Goal: Information Seeking & Learning: Learn about a topic

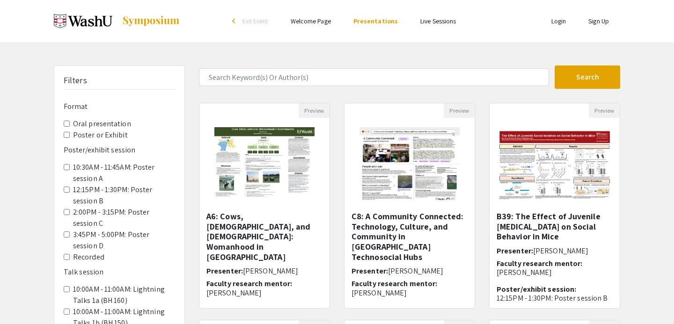
click at [67, 135] on Exhibit "Poster or Exhibit" at bounding box center [67, 135] width 6 height 6
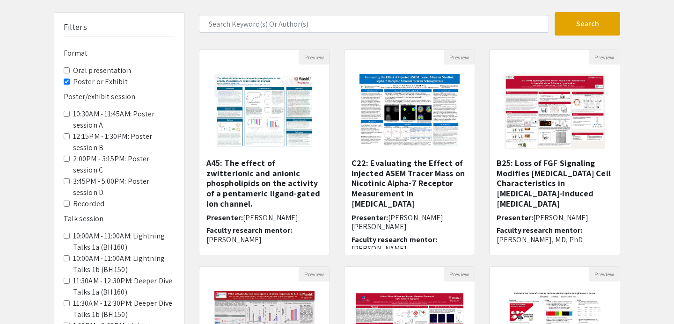
scroll to position [54, 0]
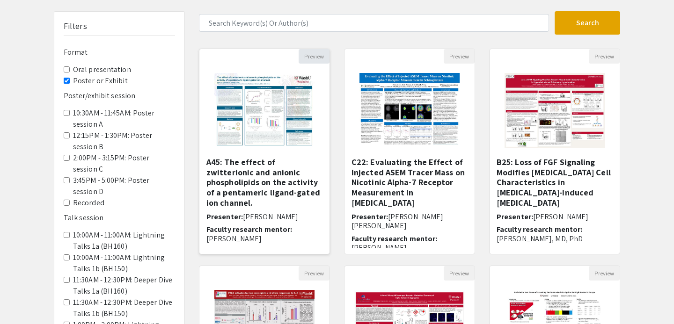
click at [311, 51] on button "Preview" at bounding box center [314, 56] width 31 height 15
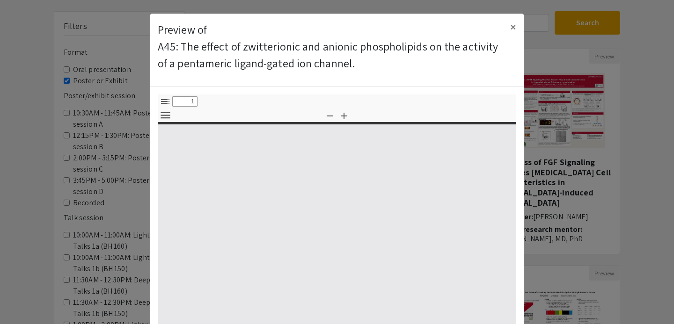
select select "custom"
type input "0"
select select "custom"
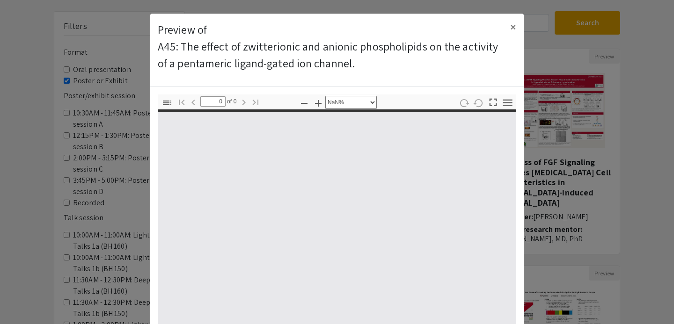
type input "1"
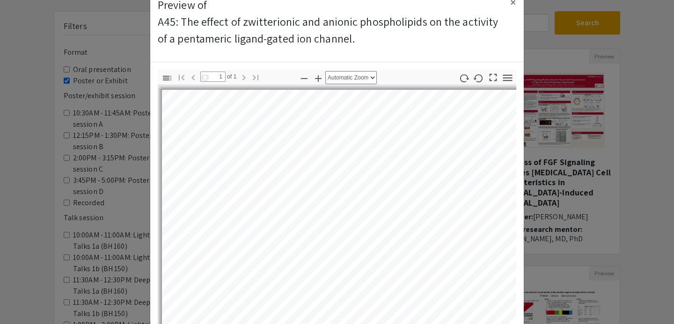
select select "auto"
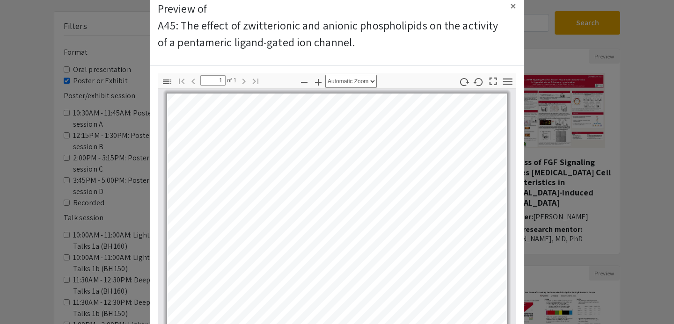
scroll to position [20, 0]
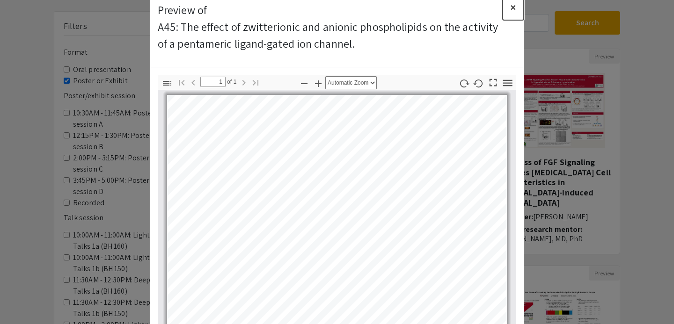
click at [509, 11] on button "×" at bounding box center [513, 7] width 21 height 26
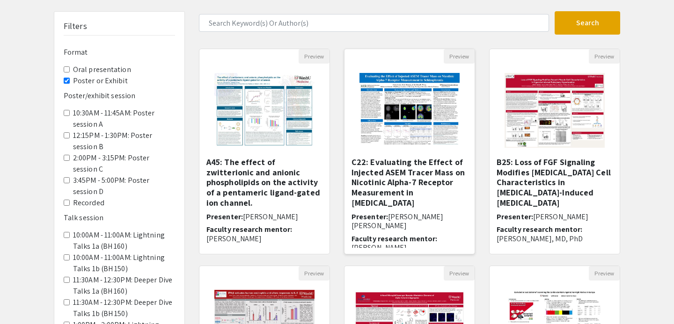
click at [431, 128] on img "Open Presentation <p>C22: Evaluating the Effect of Injected ASEM Tracer Mass on…" at bounding box center [409, 111] width 118 height 94
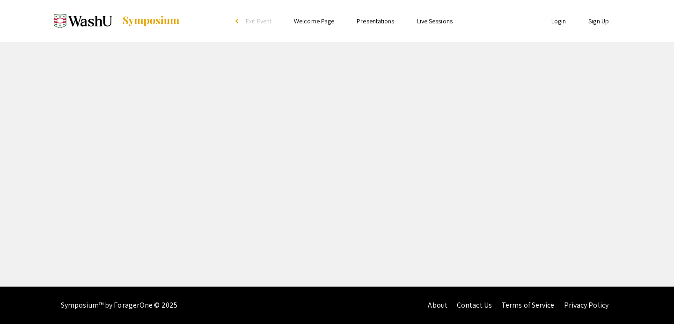
select select "custom"
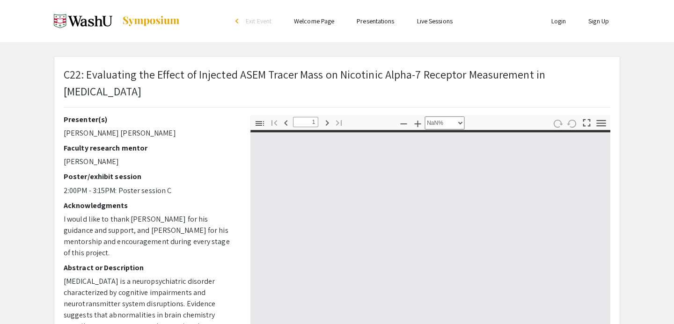
type input "0"
select select "custom"
type input "1"
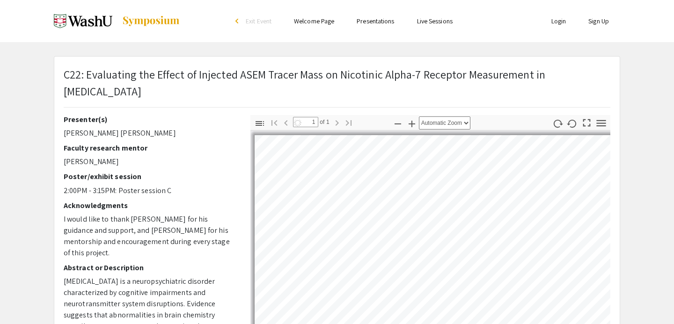
select select "auto"
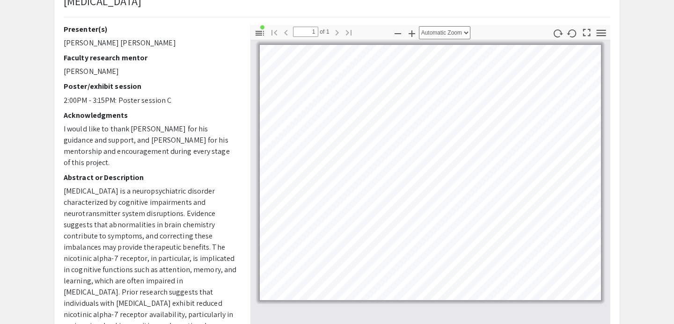
scroll to position [91, 0]
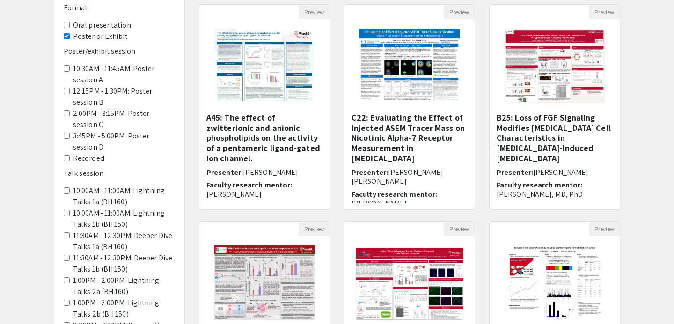
scroll to position [93, 0]
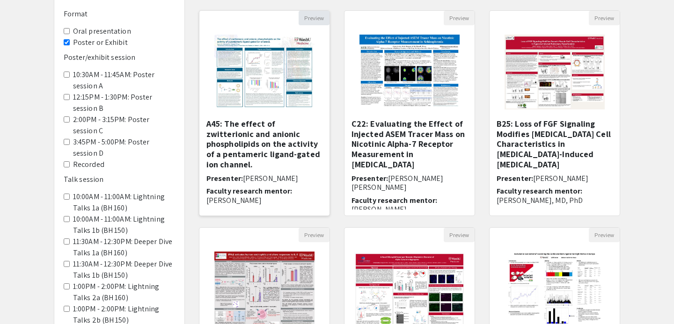
click at [320, 17] on button "Preview" at bounding box center [314, 18] width 31 height 15
select select "custom"
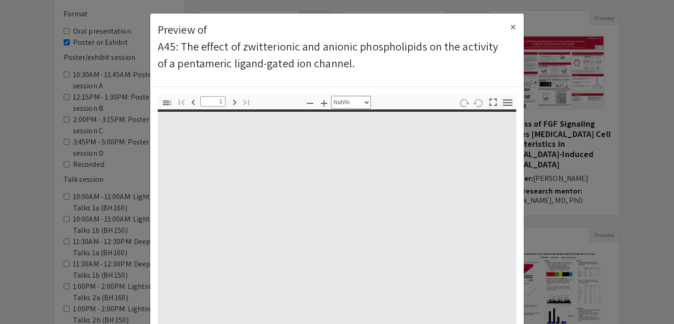
type input "0"
select select "custom"
type input "1"
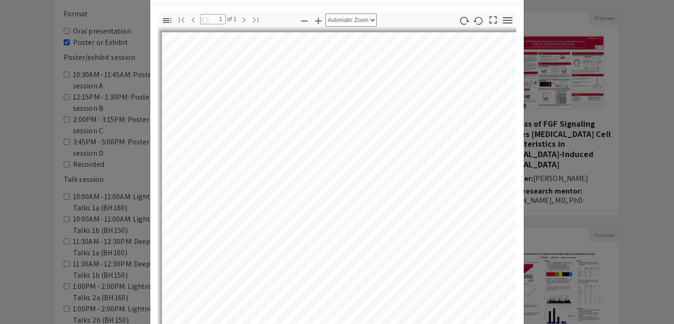
select select "auto"
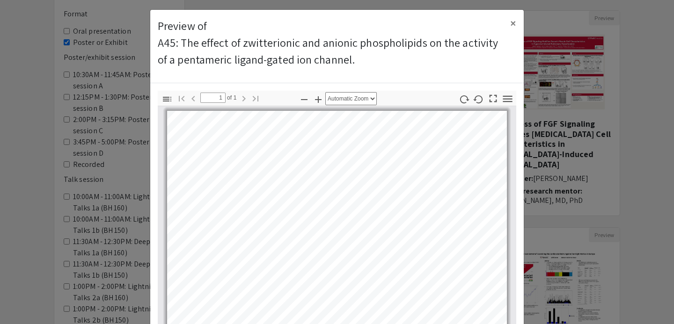
scroll to position [0, 0]
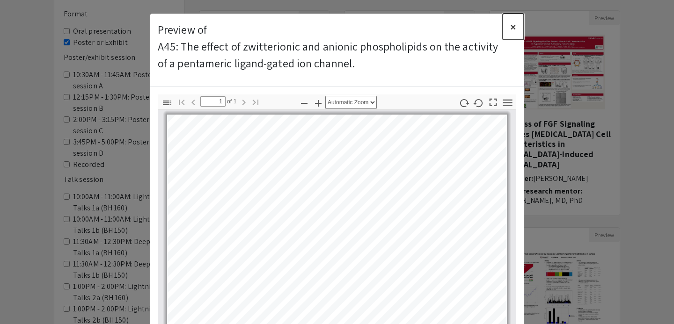
click at [515, 25] on span "×" at bounding box center [513, 26] width 6 height 15
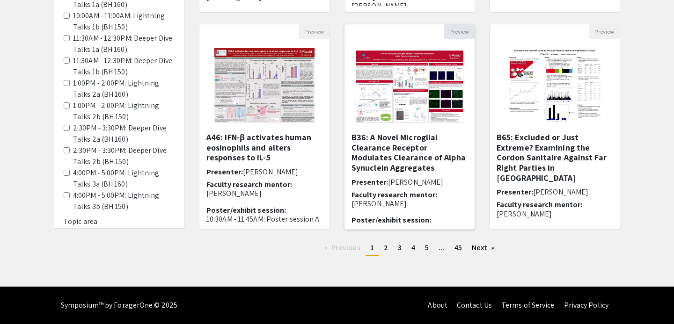
click at [465, 31] on button "Preview" at bounding box center [459, 31] width 31 height 15
select select "custom"
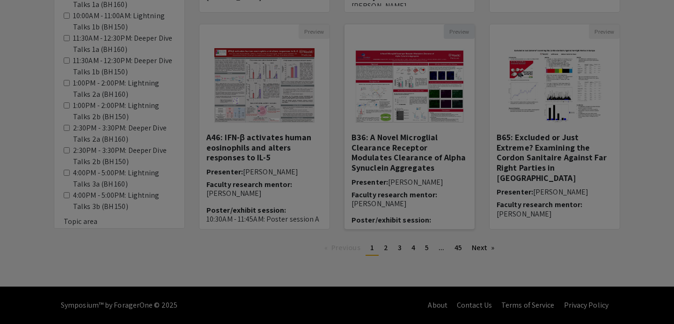
type input "0"
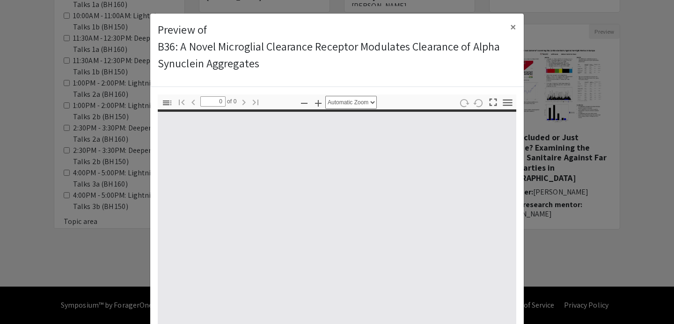
select select "custom"
type input "1"
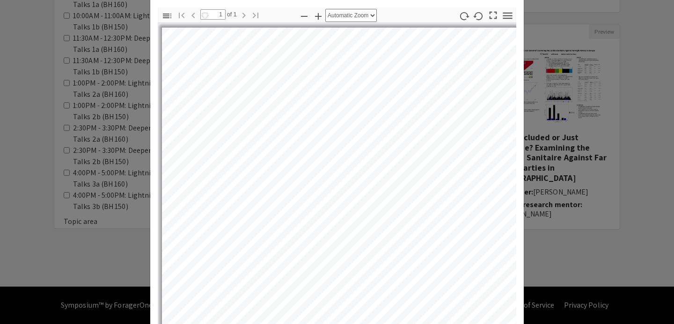
select select "auto"
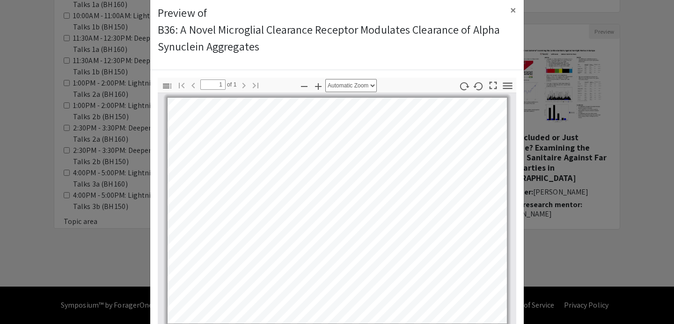
scroll to position [9, 0]
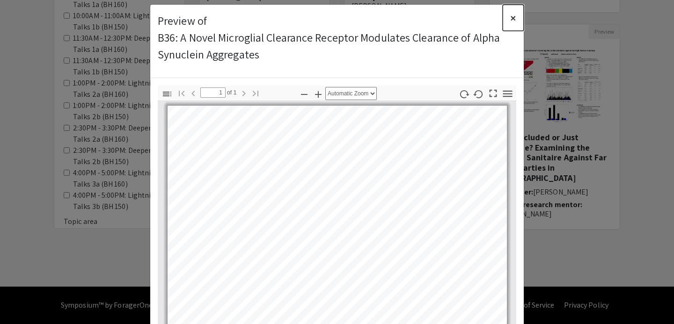
click at [512, 15] on span "×" at bounding box center [513, 17] width 6 height 15
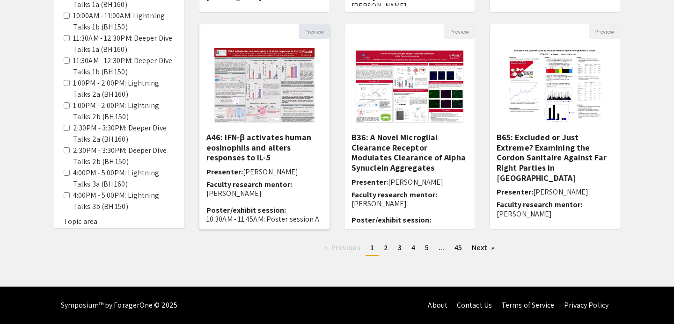
click at [318, 28] on button "Preview" at bounding box center [314, 31] width 31 height 15
select select "custom"
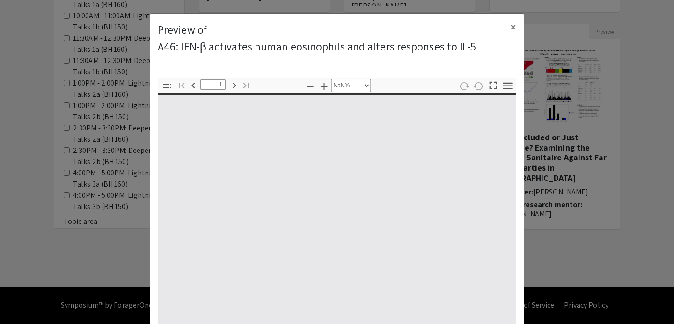
type input "0"
select select "custom"
type input "1"
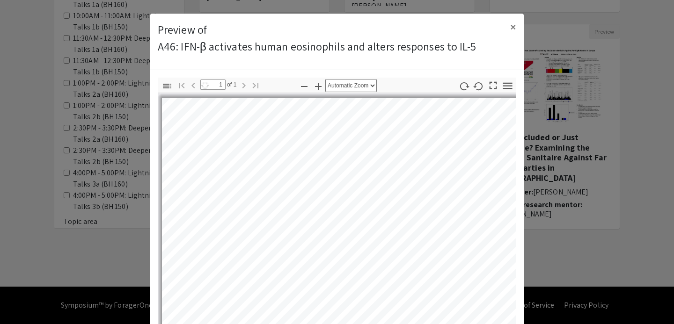
select select "auto"
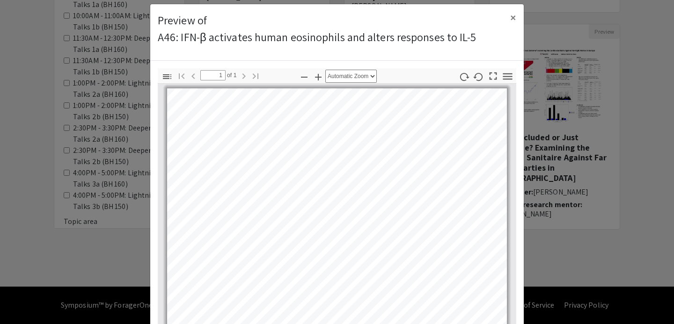
scroll to position [0, 0]
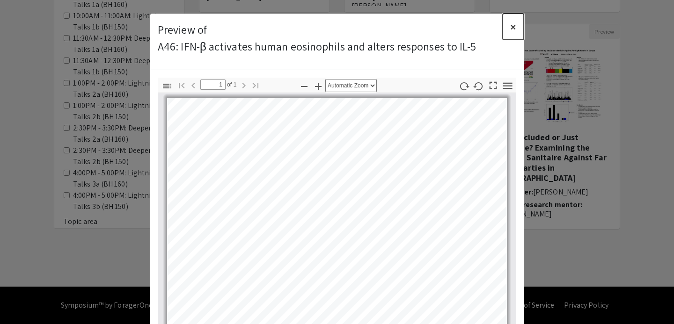
click at [515, 23] on span "×" at bounding box center [513, 26] width 6 height 15
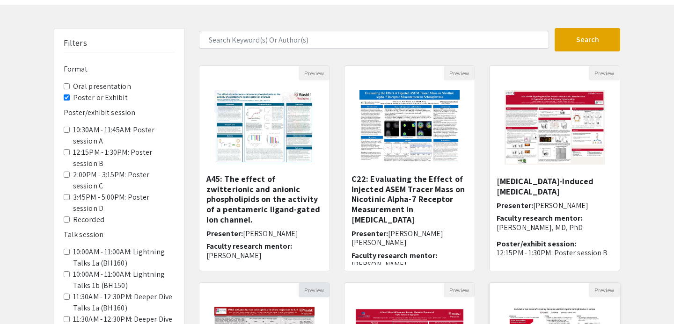
scroll to position [21, 0]
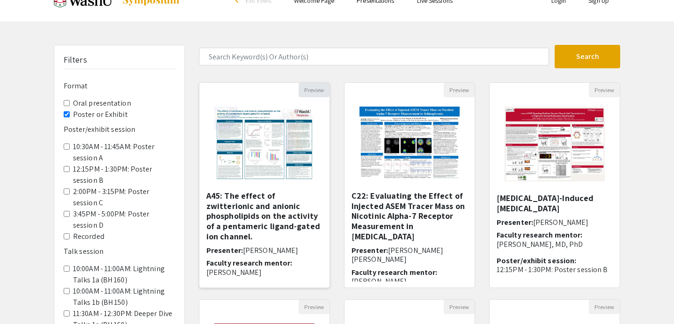
click at [320, 92] on button "Preview" at bounding box center [314, 90] width 31 height 15
select select "custom"
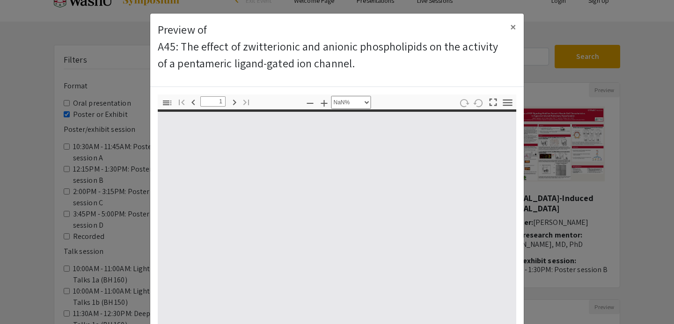
type input "0"
select select "auto"
type input "1"
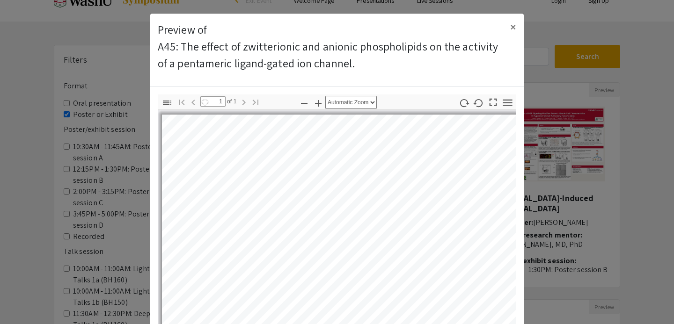
select select "auto"
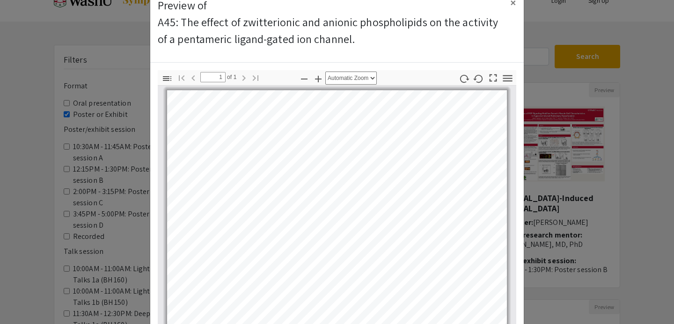
scroll to position [17, 0]
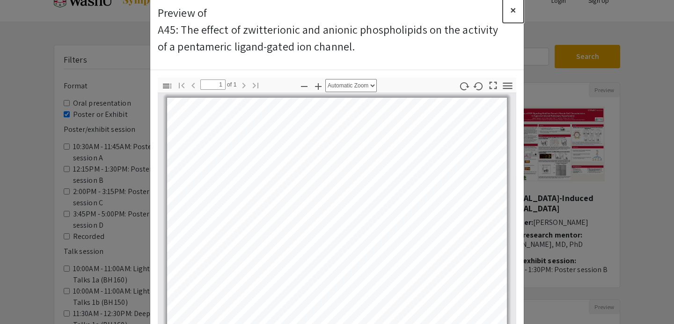
click at [513, 9] on span "×" at bounding box center [513, 9] width 6 height 15
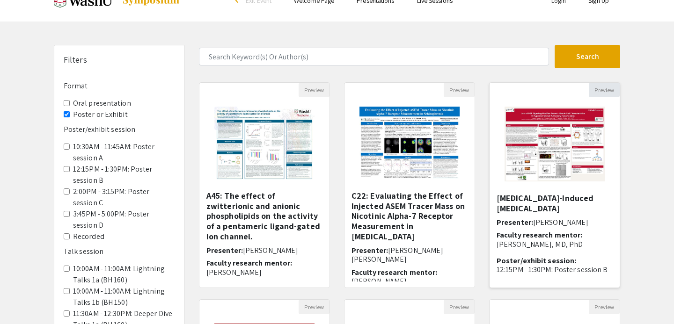
click at [607, 90] on button "Preview" at bounding box center [604, 90] width 31 height 15
select select "custom"
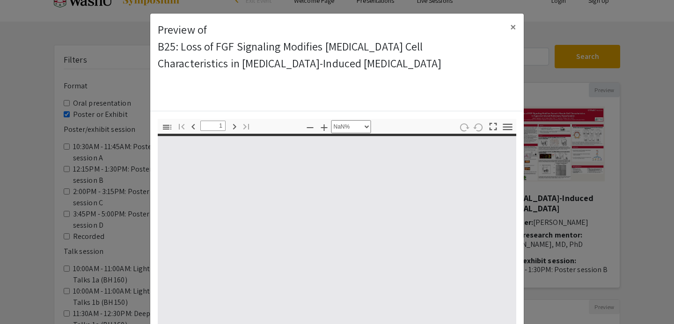
type input "0"
select select "custom"
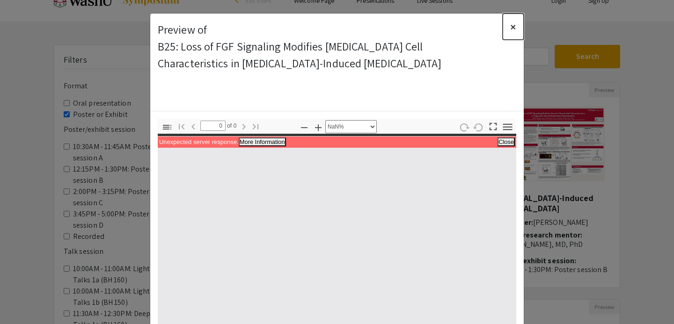
click at [515, 26] on span "×" at bounding box center [513, 26] width 6 height 15
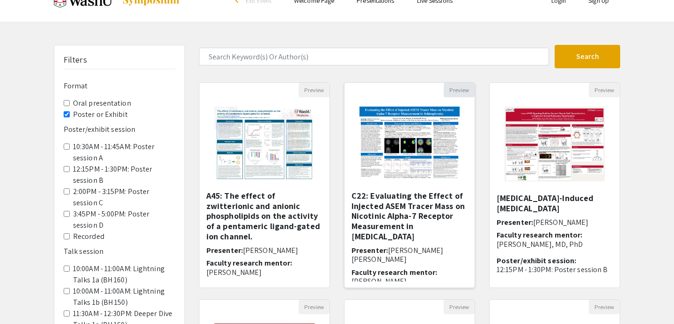
click at [465, 87] on button "Preview" at bounding box center [459, 90] width 31 height 15
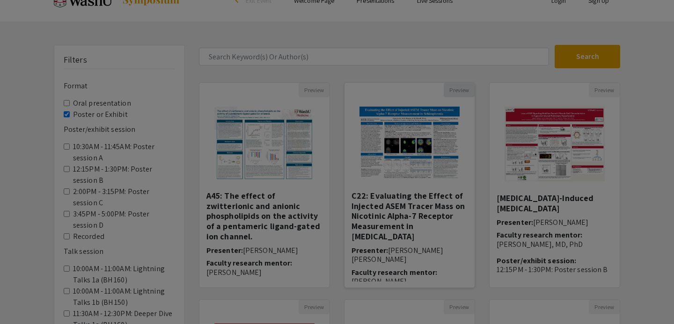
type input "0"
select select "custom"
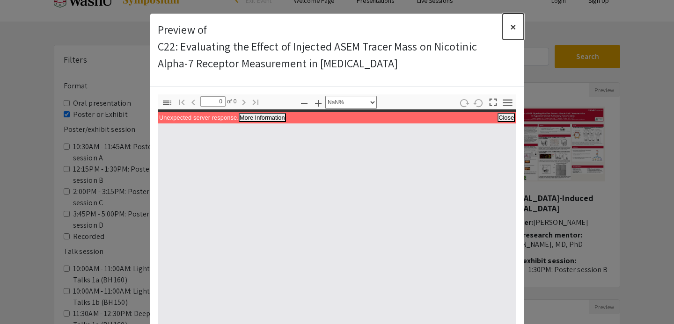
click at [514, 23] on span "×" at bounding box center [513, 26] width 6 height 15
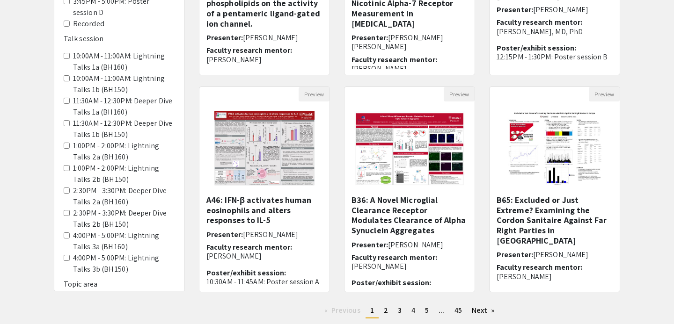
scroll to position [235, 0]
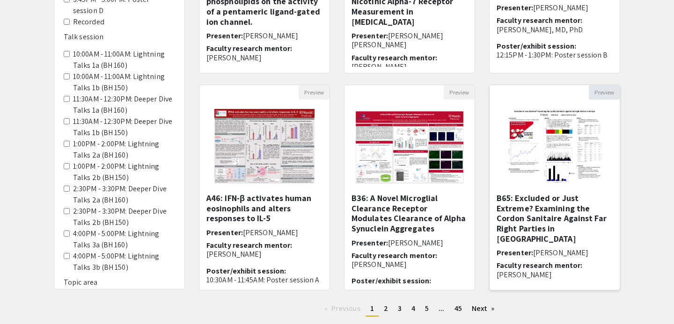
click at [606, 87] on button "Preview" at bounding box center [604, 92] width 31 height 15
select select "custom"
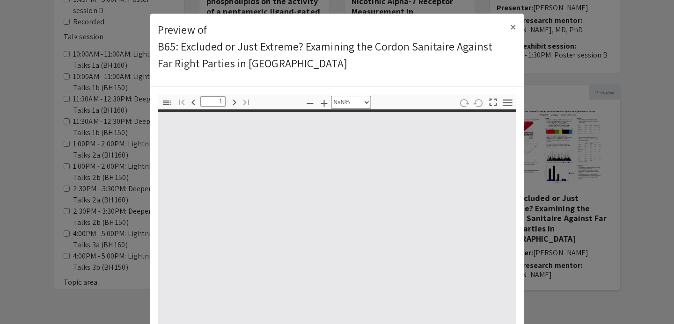
type input "0"
select select "custom"
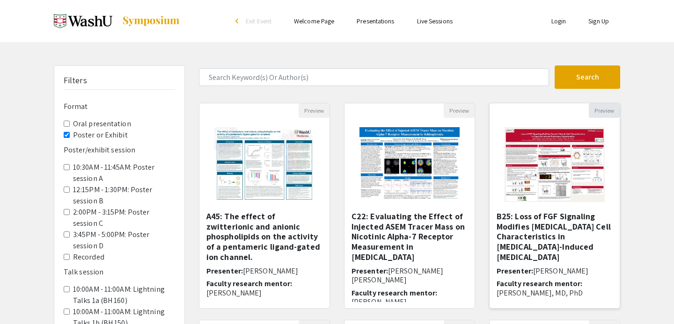
click at [598, 111] on button "Preview" at bounding box center [604, 110] width 31 height 15
select select "custom"
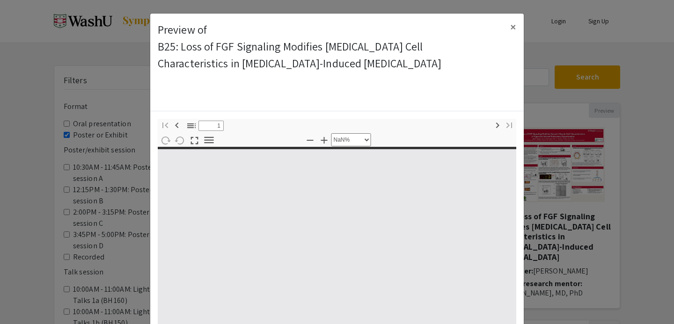
type input "0"
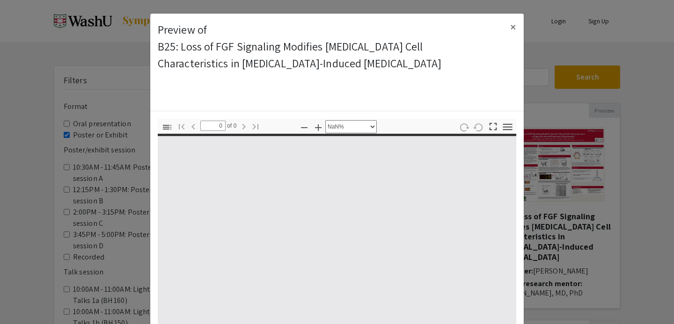
select select "auto"
type input "1"
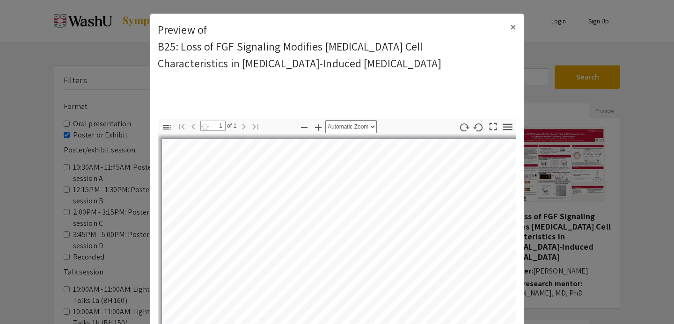
select select "auto"
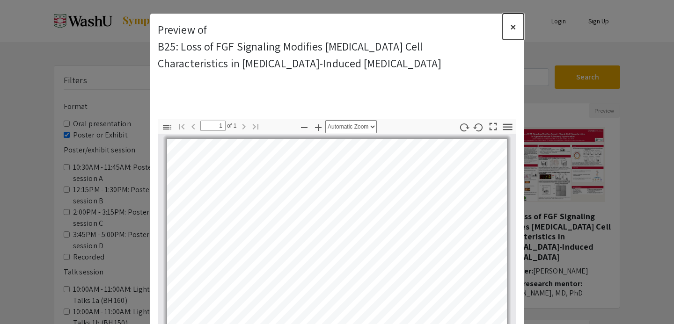
click at [512, 23] on span "×" at bounding box center [513, 26] width 6 height 15
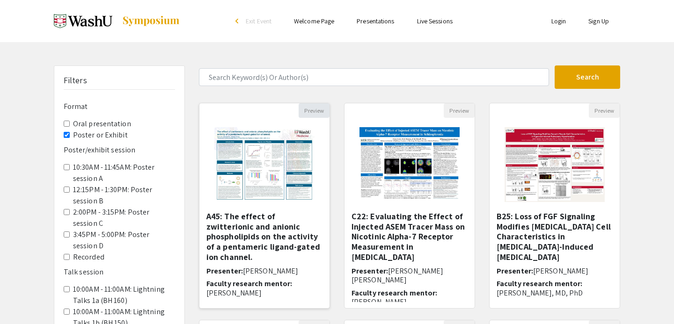
click at [318, 108] on button "Preview" at bounding box center [314, 110] width 31 height 15
select select "custom"
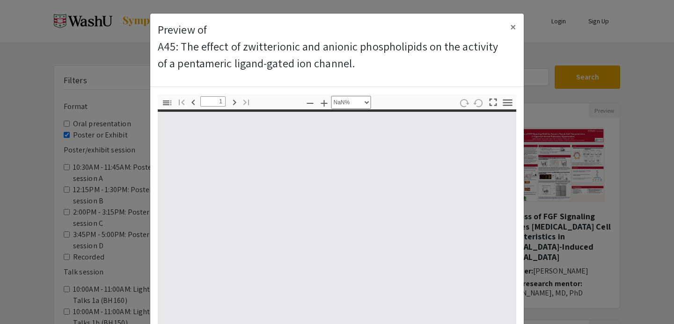
type input "0"
select select "custom"
type input "1"
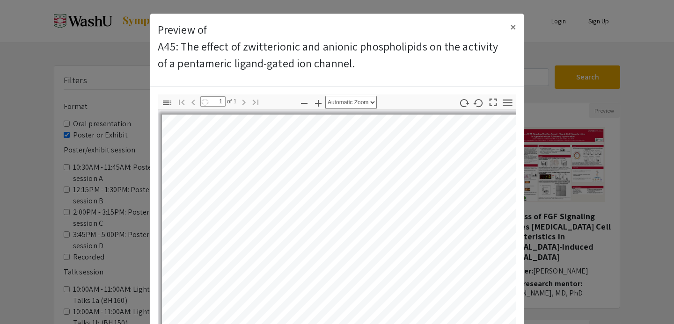
select select "auto"
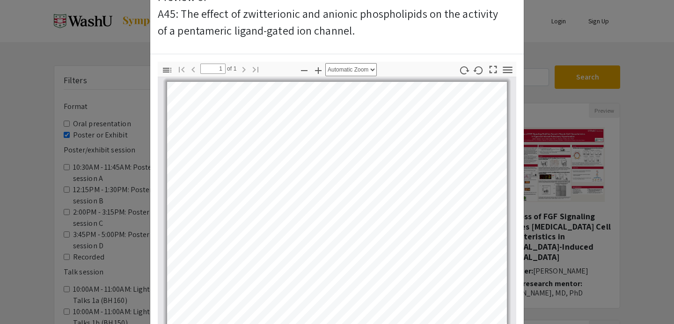
scroll to position [146, 0]
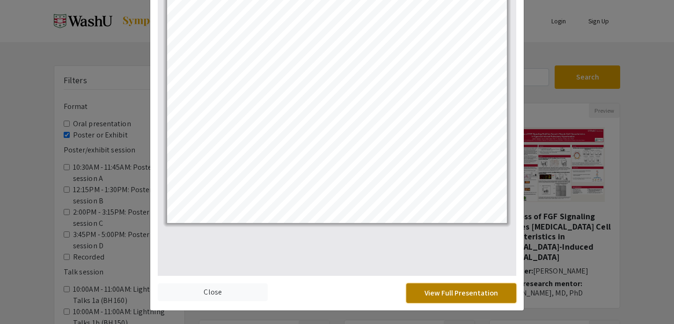
click at [471, 299] on button "View Full Presentation" at bounding box center [461, 294] width 110 height 20
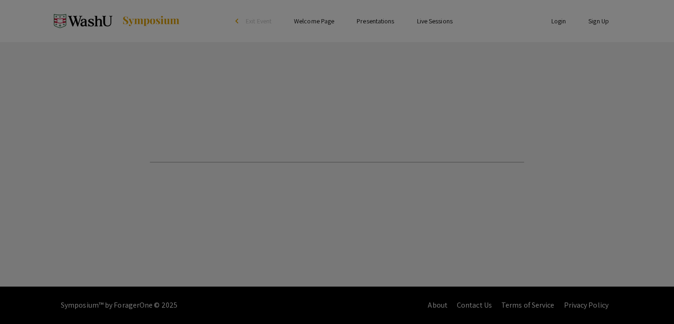
select select "custom"
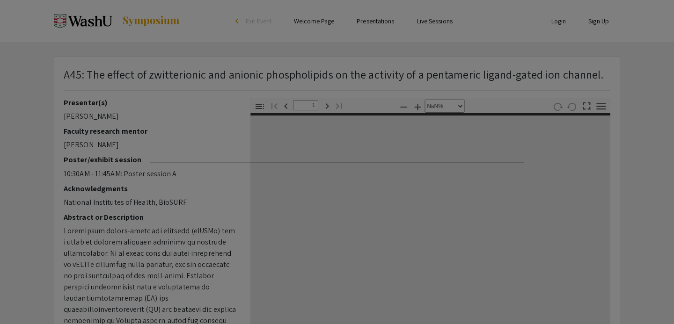
type input "0"
select select "custom"
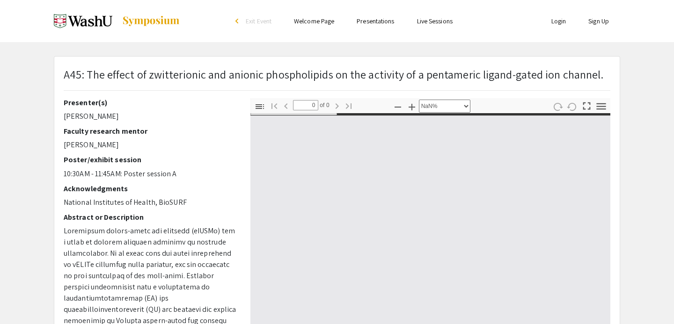
type input "1"
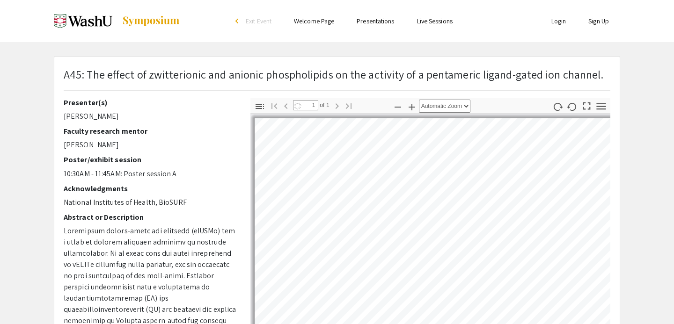
select select "auto"
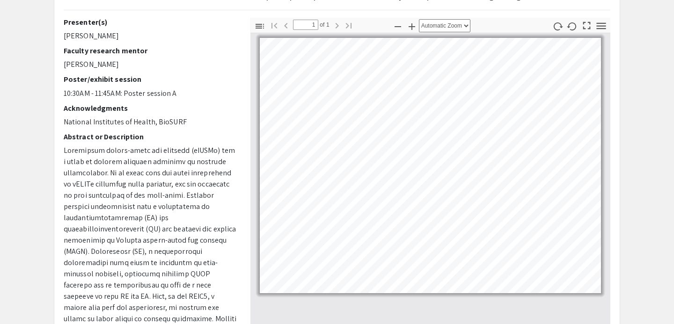
scroll to position [89, 0]
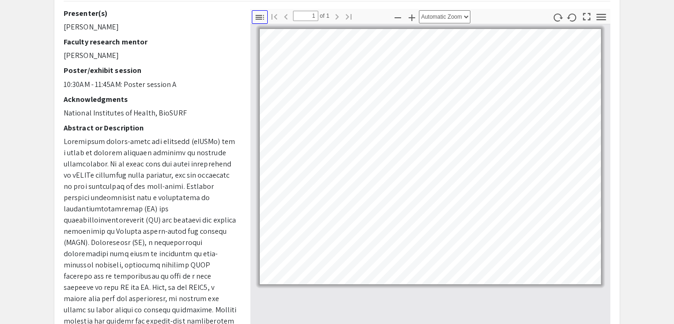
click at [259, 14] on icon "button" at bounding box center [259, 17] width 11 height 11
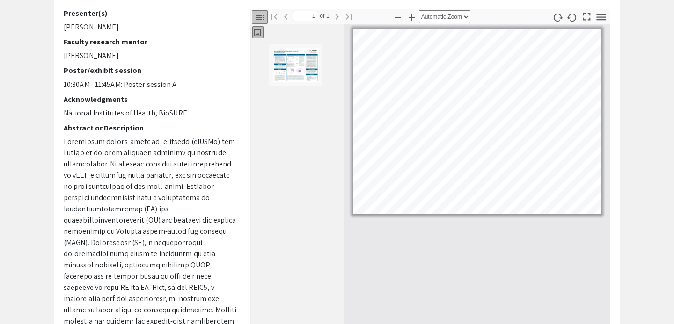
click at [260, 14] on icon "button" at bounding box center [259, 17] width 11 height 11
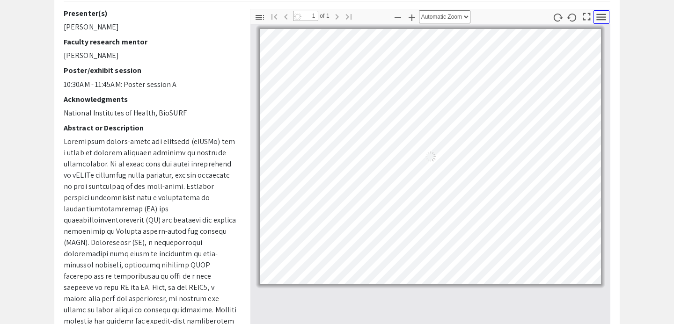
click at [603, 18] on icon "button" at bounding box center [601, 17] width 13 height 13
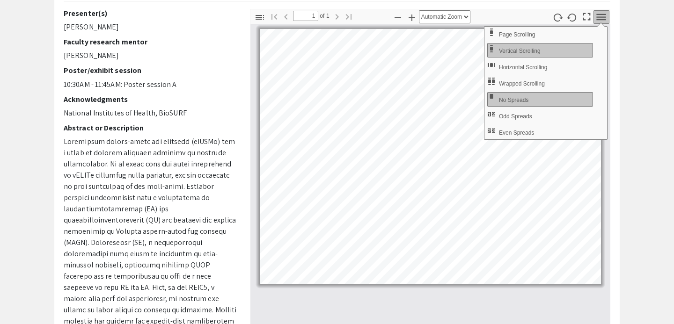
click at [603, 18] on icon "button" at bounding box center [601, 17] width 13 height 13
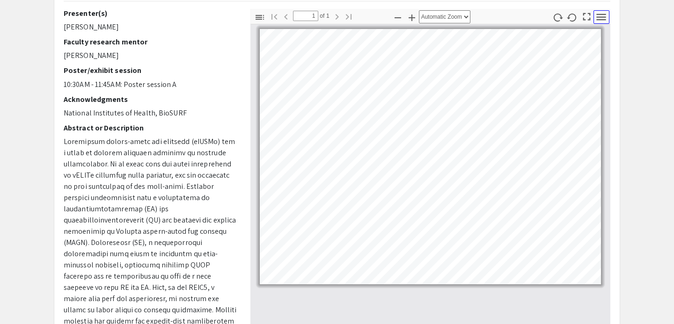
scroll to position [0, 0]
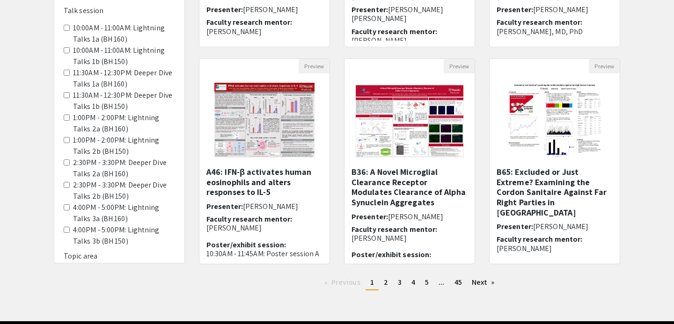
scroll to position [285, 0]
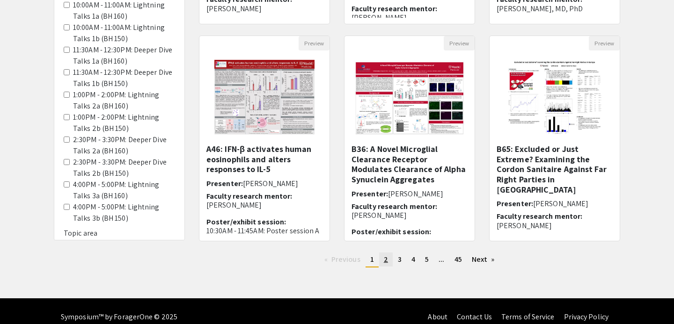
click at [386, 259] on span "2" at bounding box center [386, 260] width 4 height 10
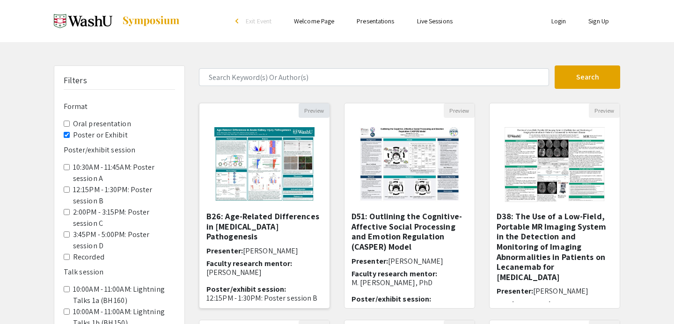
click at [319, 108] on button "Preview" at bounding box center [314, 110] width 31 height 15
select select "custom"
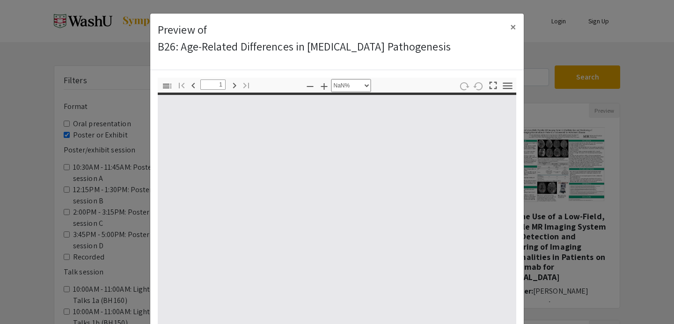
type input "0"
select select "custom"
type input "1"
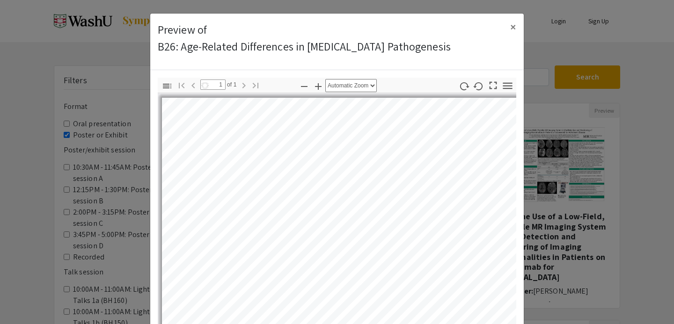
select select "auto"
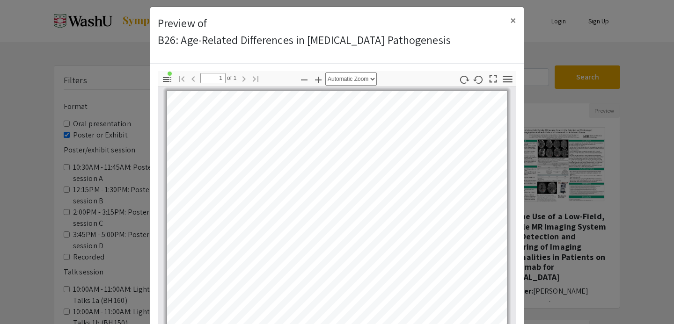
scroll to position [2, 0]
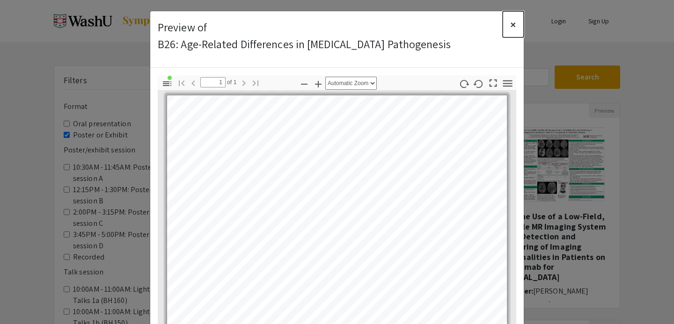
click at [514, 24] on span "×" at bounding box center [513, 24] width 6 height 15
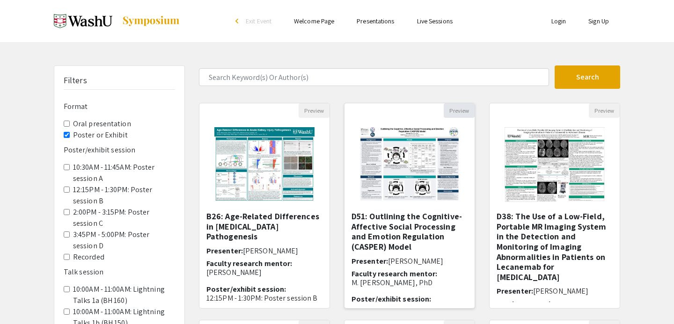
click at [465, 111] on button "Preview" at bounding box center [459, 110] width 31 height 15
select select "custom"
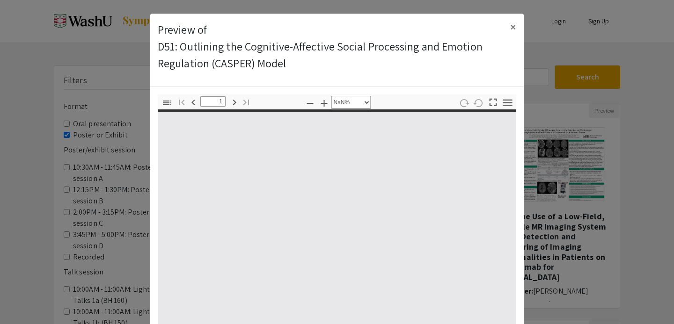
type input "0"
select select "auto"
type input "1"
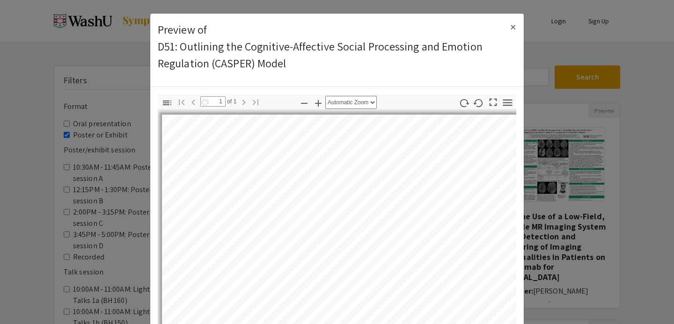
select select "auto"
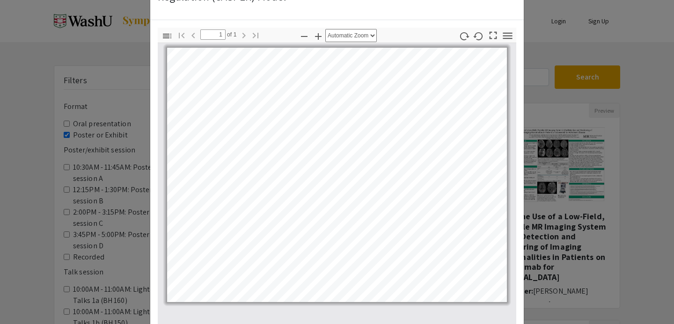
scroll to position [9, 0]
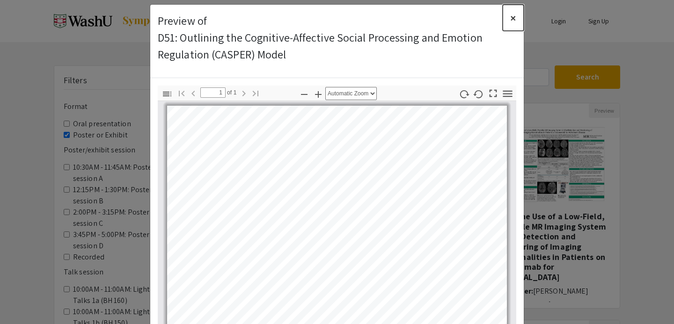
click at [510, 17] on span "×" at bounding box center [513, 17] width 6 height 15
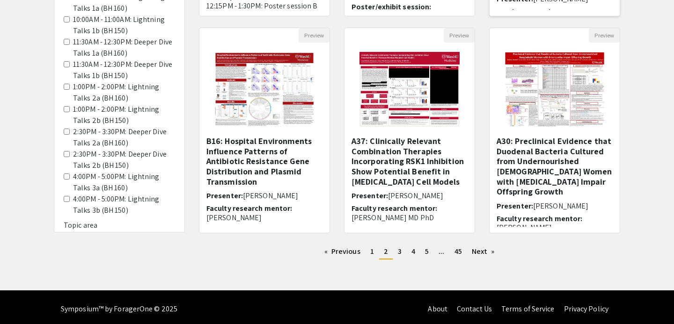
scroll to position [296, 0]
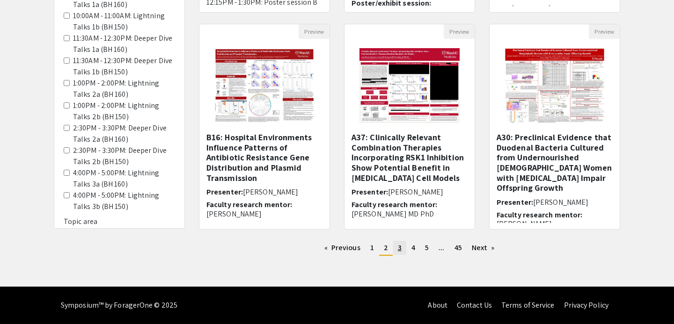
click at [396, 250] on link "page 3" at bounding box center [399, 248] width 13 height 14
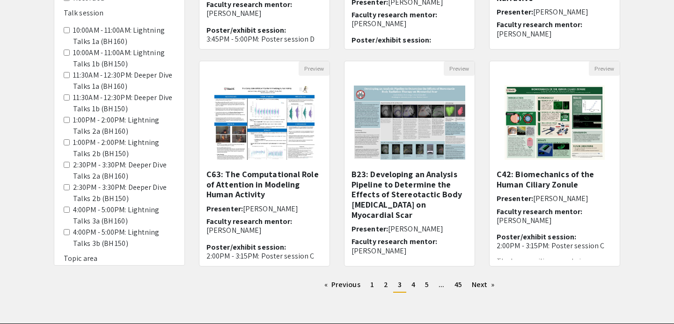
scroll to position [296, 0]
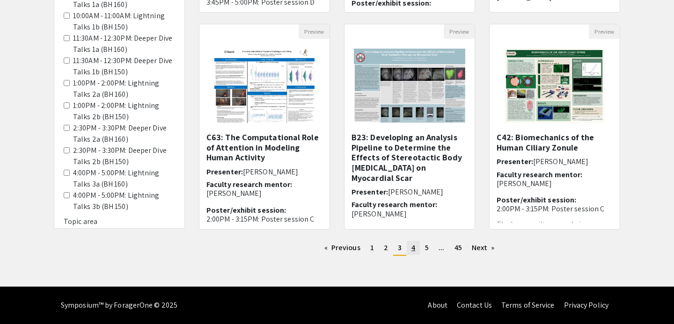
click at [410, 248] on link "page 4" at bounding box center [413, 248] width 13 height 14
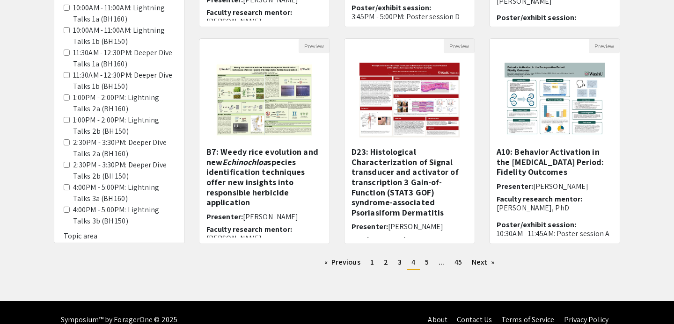
scroll to position [296, 0]
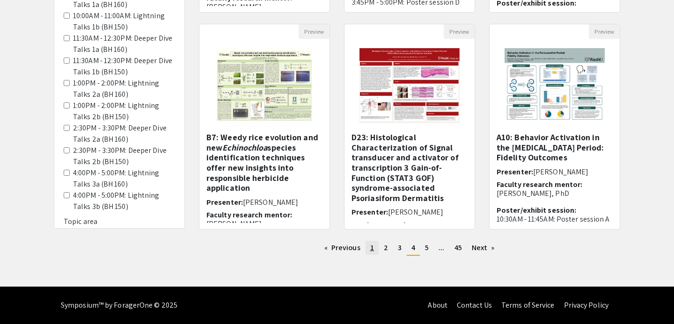
click at [372, 249] on span "1" at bounding box center [372, 248] width 4 height 10
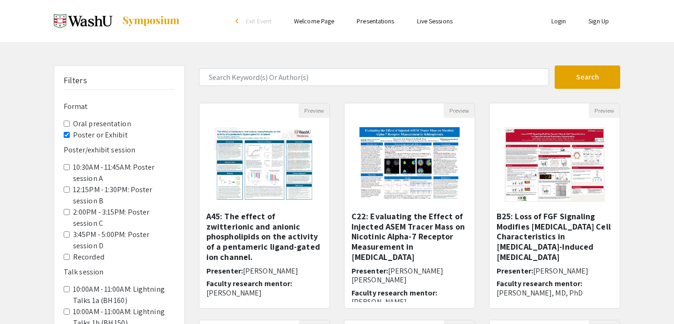
scroll to position [1, 0]
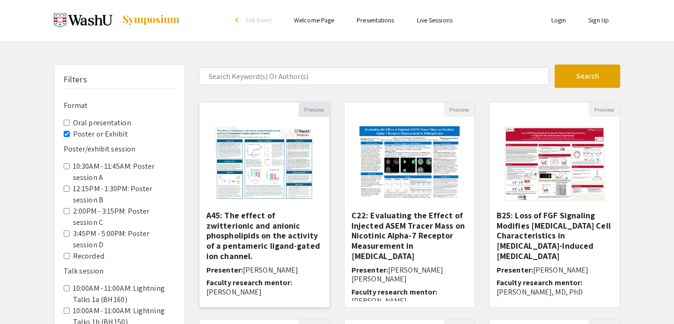
click at [323, 108] on button "Preview" at bounding box center [314, 109] width 31 height 15
select select "custom"
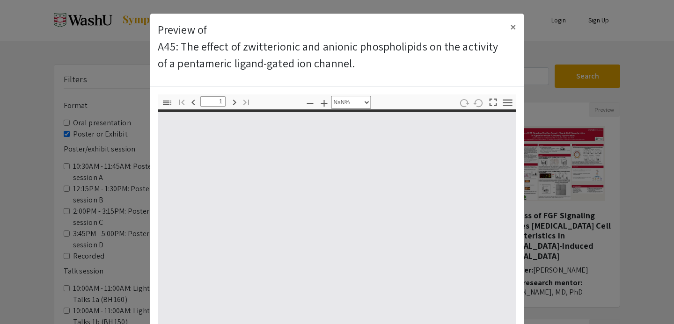
type input "0"
select select "auto"
type input "1"
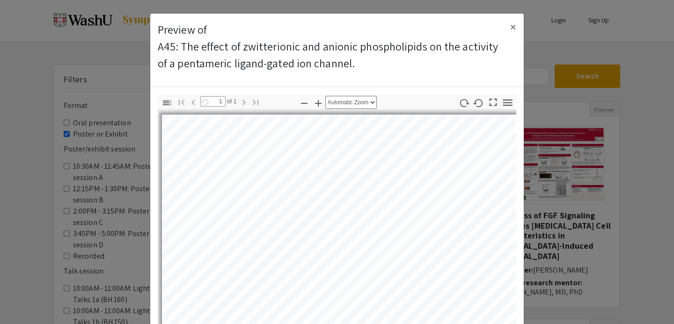
select select "auto"
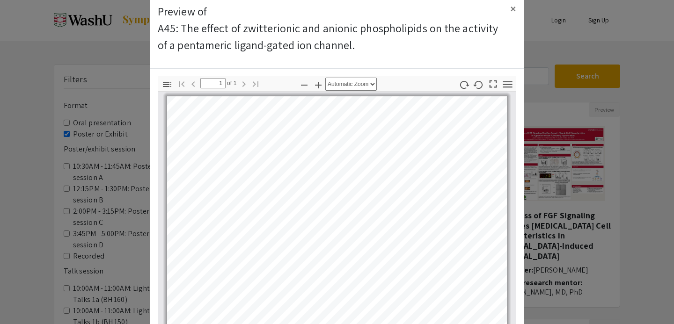
scroll to position [15, 0]
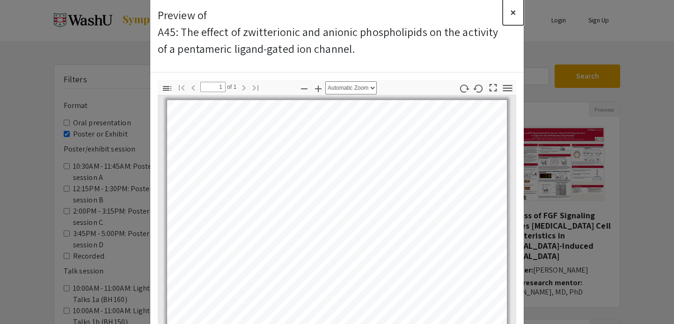
click at [512, 11] on span "×" at bounding box center [513, 12] width 6 height 15
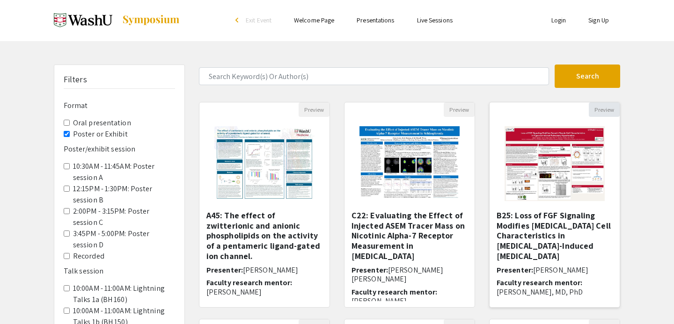
click at [607, 109] on button "Preview" at bounding box center [604, 109] width 31 height 15
select select "custom"
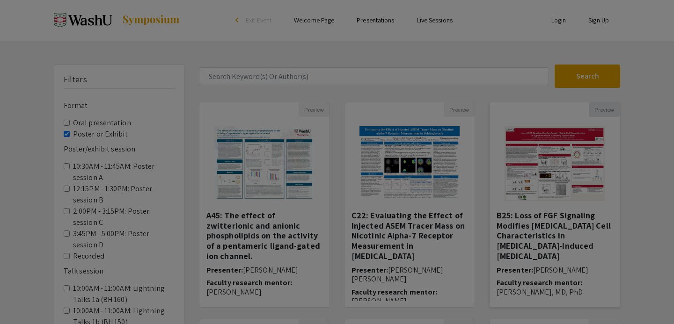
type input "0"
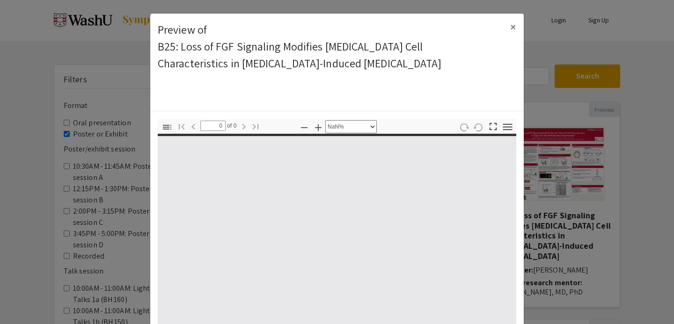
select select "auto"
type input "1"
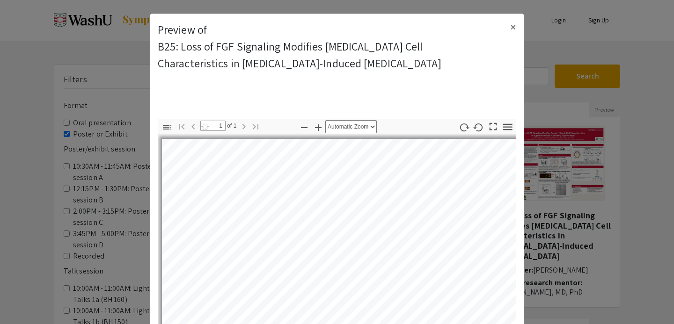
select select "auto"
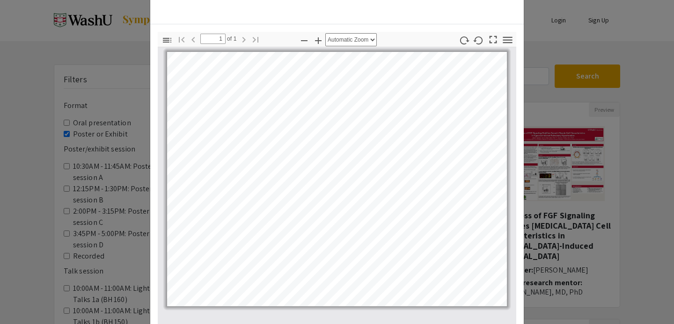
scroll to position [0, 0]
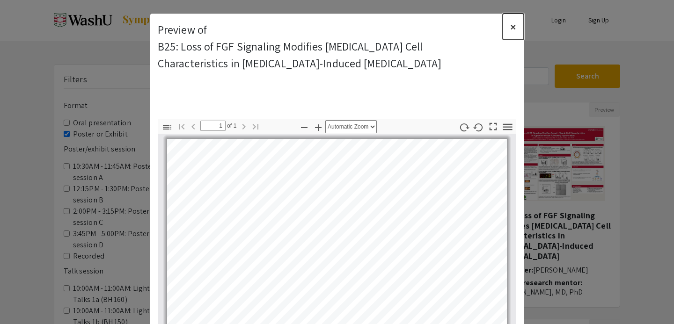
click at [512, 23] on span "×" at bounding box center [513, 26] width 6 height 15
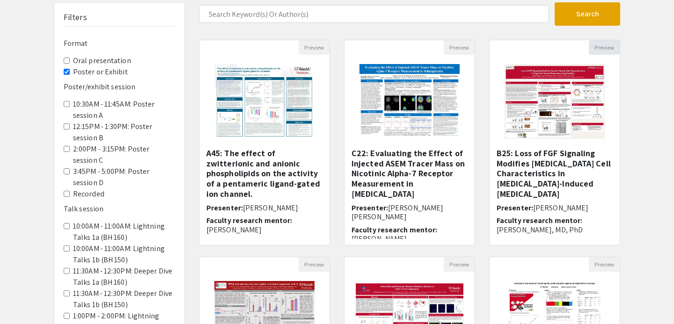
scroll to position [37, 0]
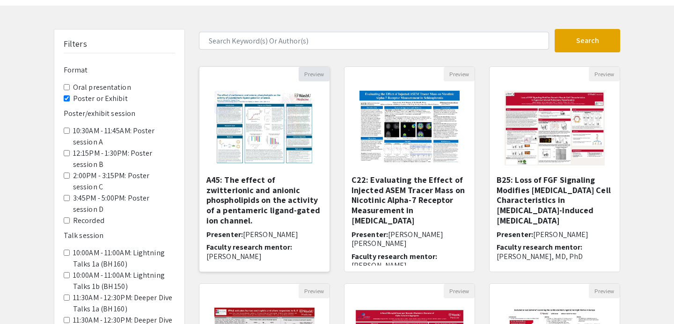
click at [317, 74] on button "Preview" at bounding box center [314, 74] width 31 height 15
select select "custom"
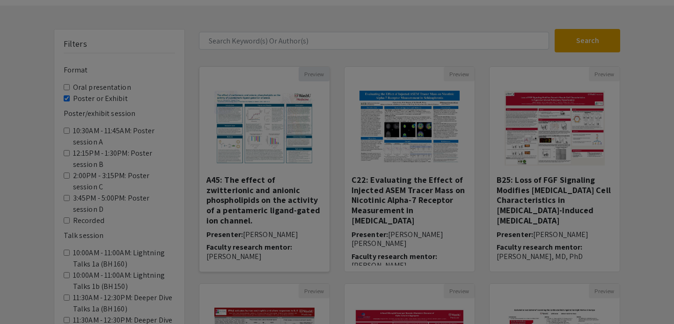
type input "0"
select select "custom"
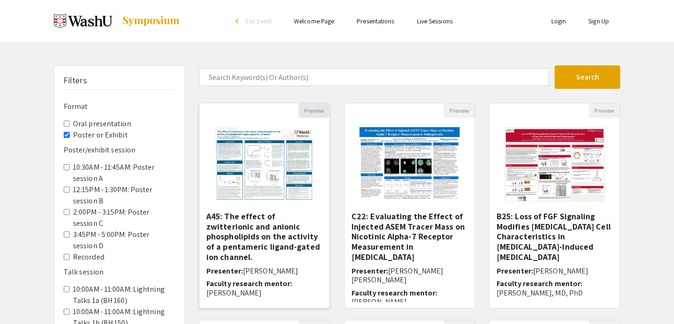
click at [314, 111] on button "Preview" at bounding box center [314, 110] width 31 height 15
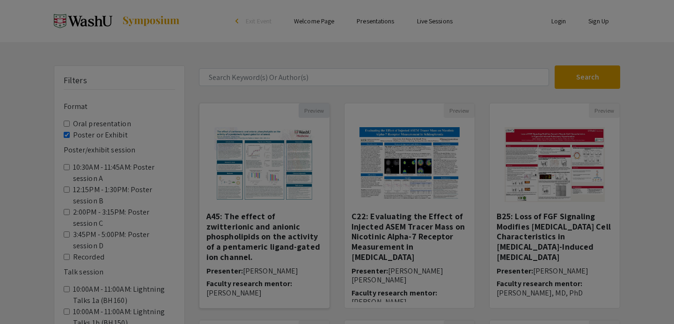
select select "custom"
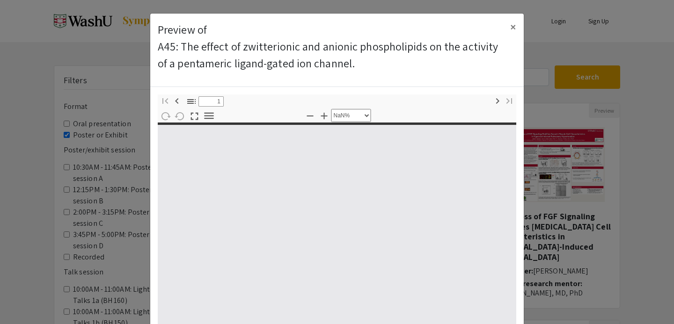
type input "0"
select select "custom"
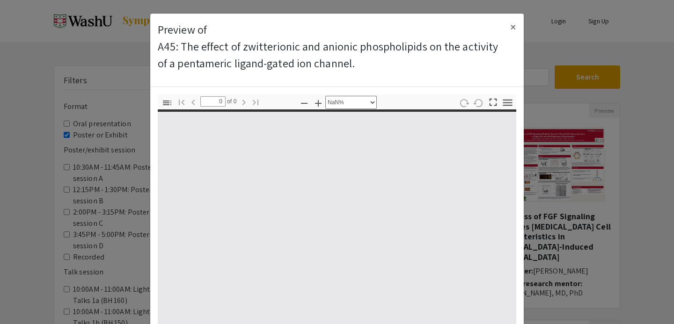
type input "1"
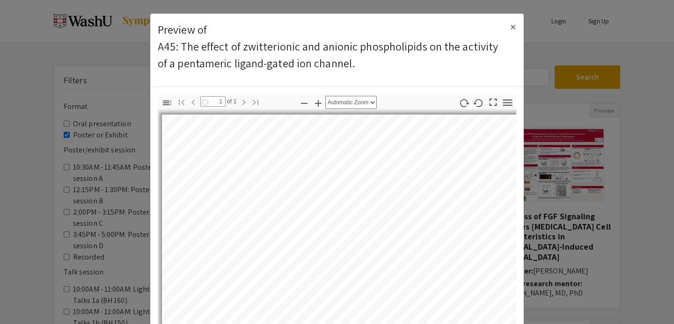
select select "auto"
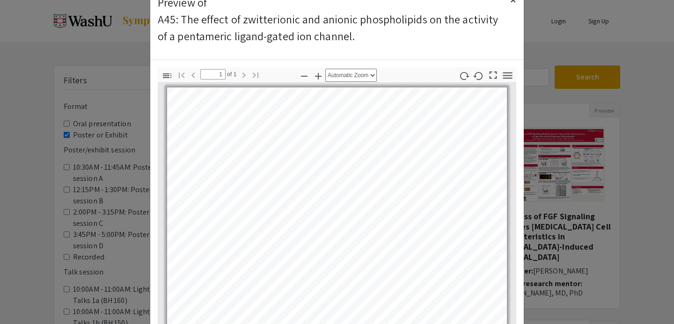
scroll to position [21, 0]
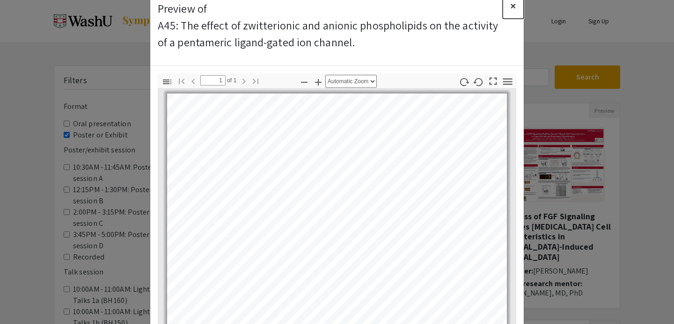
click at [509, 9] on button "×" at bounding box center [513, 6] width 21 height 26
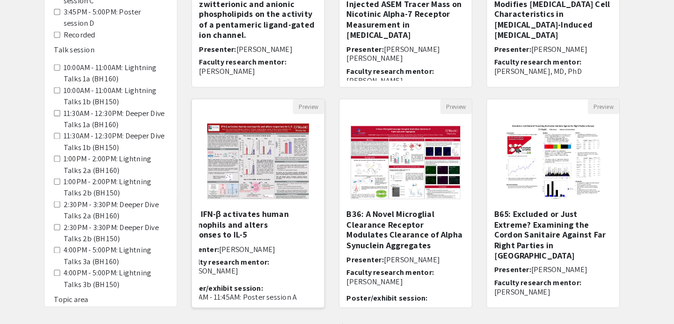
scroll to position [220, 0]
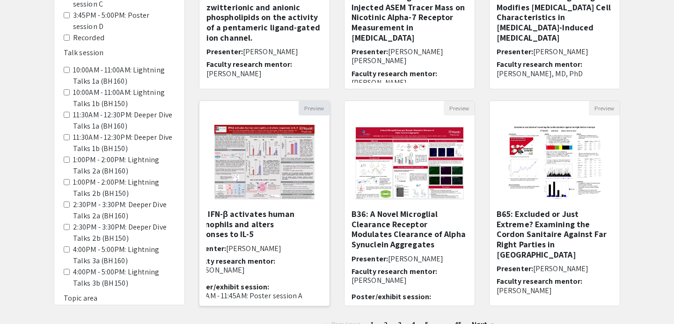
click at [313, 105] on button "Preview" at bounding box center [314, 108] width 31 height 15
select select "custom"
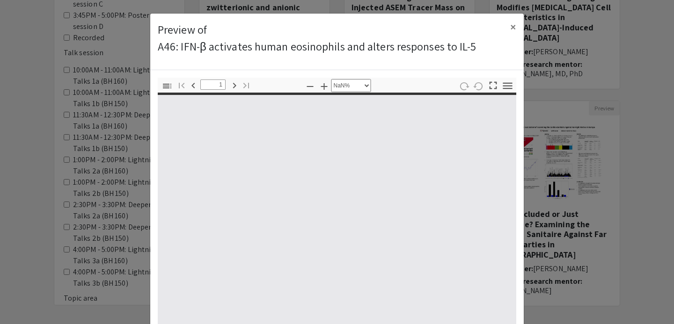
type input "0"
select select "custom"
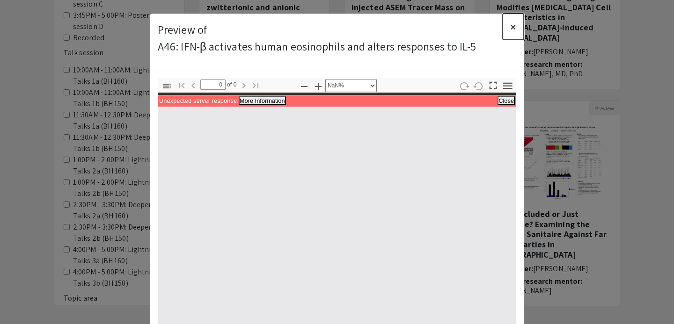
click at [515, 27] on span "×" at bounding box center [513, 26] width 6 height 15
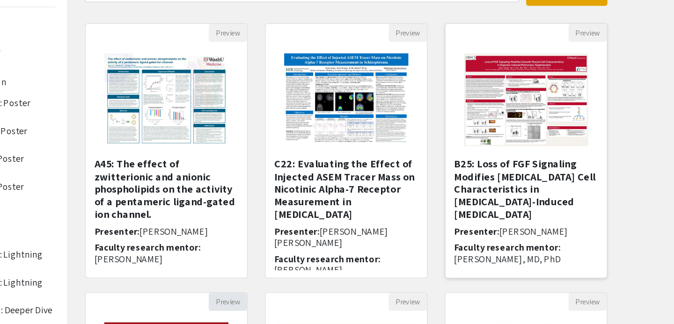
scroll to position [84, 0]
